Goal: Navigation & Orientation: Find specific page/section

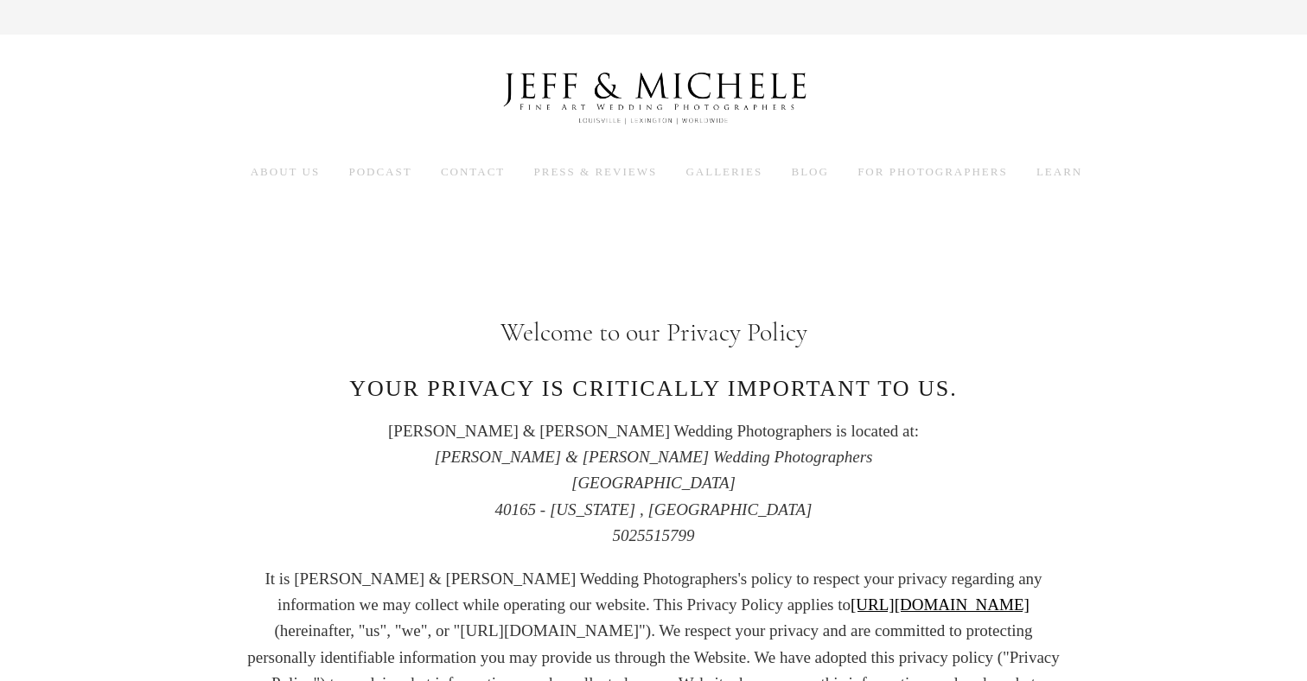
click at [579, 79] on img at bounding box center [653, 98] width 346 height 85
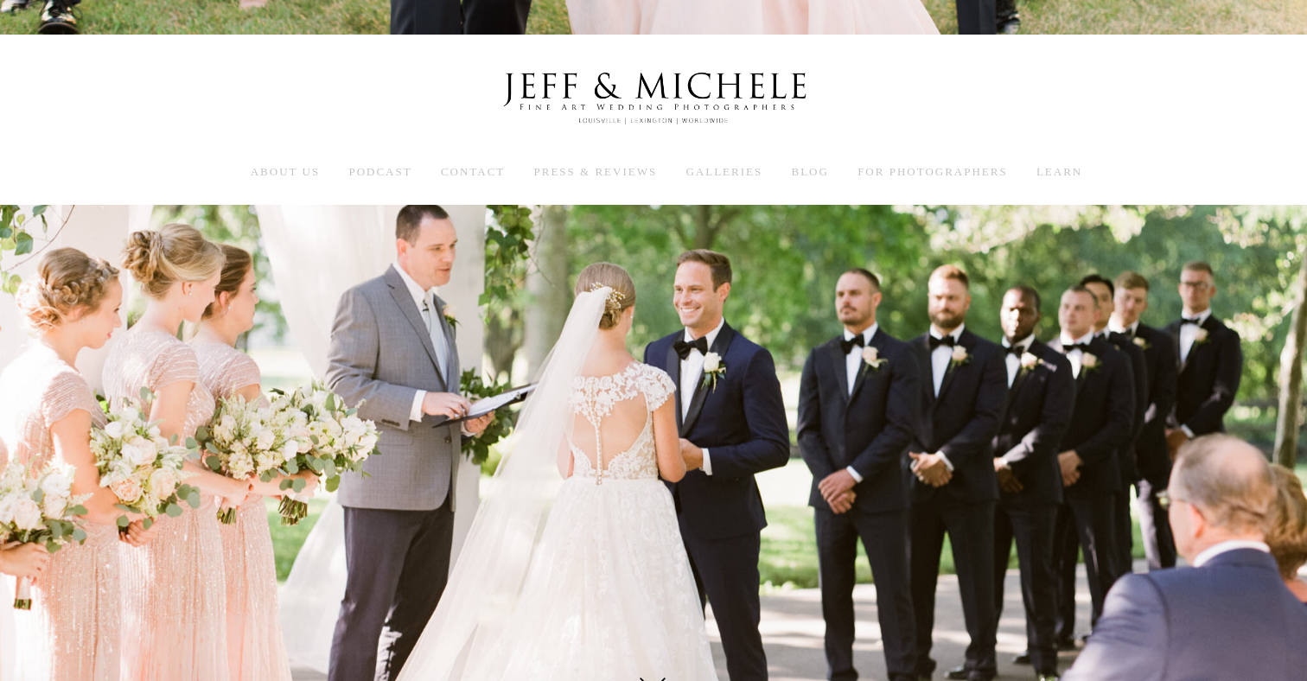
click at [669, 85] on img at bounding box center [653, 98] width 346 height 85
click at [807, 169] on span "Blog" at bounding box center [809, 171] width 37 height 13
